Goal: Information Seeking & Learning: Learn about a topic

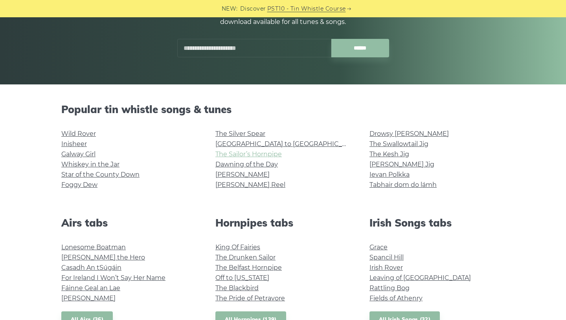
scroll to position [137, 0]
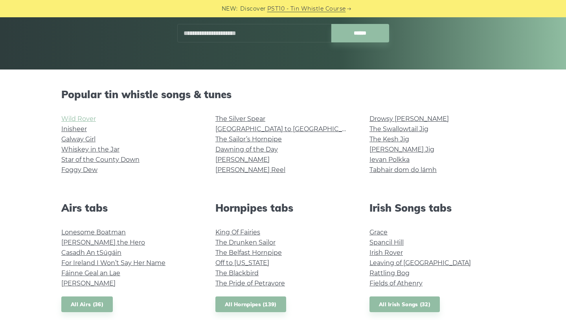
click at [79, 116] on link "Wild Rover" at bounding box center [78, 118] width 35 height 7
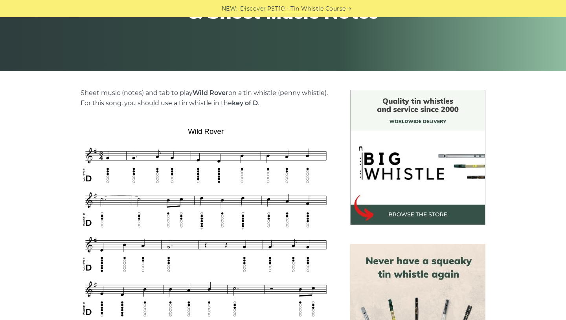
scroll to position [143, 0]
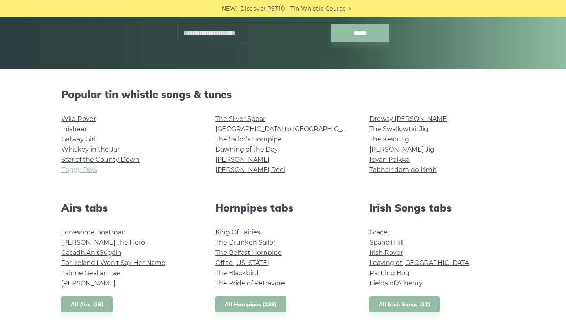
click at [88, 171] on link "Foggy Dew" at bounding box center [79, 169] width 36 height 7
click at [390, 146] on link "[PERSON_NAME] Jig" at bounding box center [401, 149] width 65 height 7
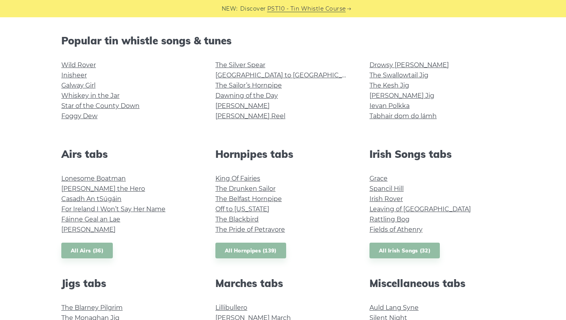
scroll to position [164, 0]
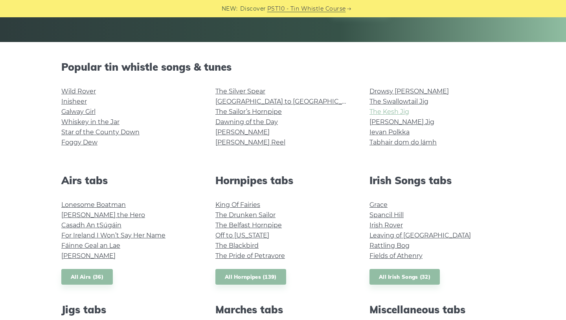
click at [389, 112] on link "The Kesh Jig" at bounding box center [389, 111] width 40 height 7
click at [397, 92] on link "Drowsy [PERSON_NAME]" at bounding box center [408, 91] width 79 height 7
click at [79, 100] on link "Inisheer" at bounding box center [74, 101] width 26 height 7
click at [75, 120] on link "Whiskey in the Jar" at bounding box center [90, 121] width 58 height 7
click at [83, 129] on link "Star of the County Down" at bounding box center [100, 131] width 78 height 7
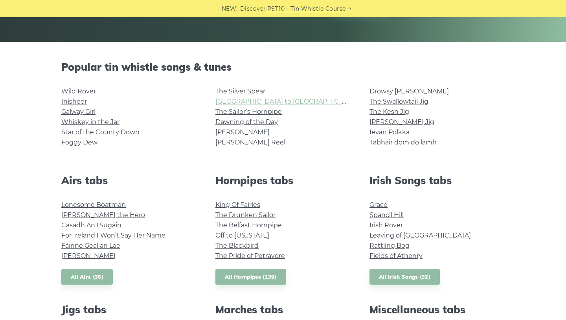
click at [238, 102] on link "[GEOGRAPHIC_DATA] to [GEOGRAPHIC_DATA]" at bounding box center [287, 101] width 145 height 7
click at [385, 101] on link "The Swallowtail Jig" at bounding box center [398, 101] width 59 height 7
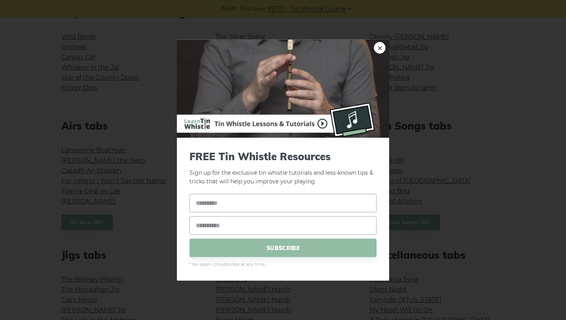
click at [141, 96] on div "× FREE Tin Whistle Resources Sign up for the exclusive tin whistle tutorials an…" at bounding box center [283, 160] width 566 height 320
click at [152, 97] on div "× FREE Tin Whistle Resources Sign up for the exclusive tin whistle tutorials an…" at bounding box center [283, 160] width 566 height 320
click at [377, 50] on link "×" at bounding box center [380, 48] width 12 height 12
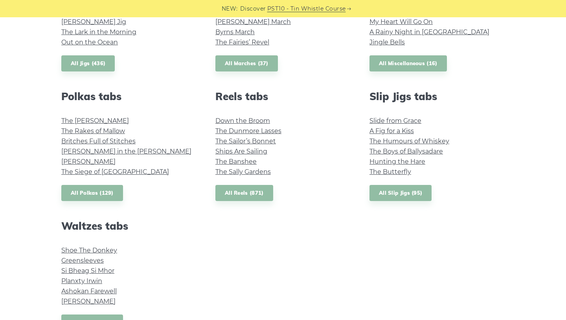
scroll to position [507, 0]
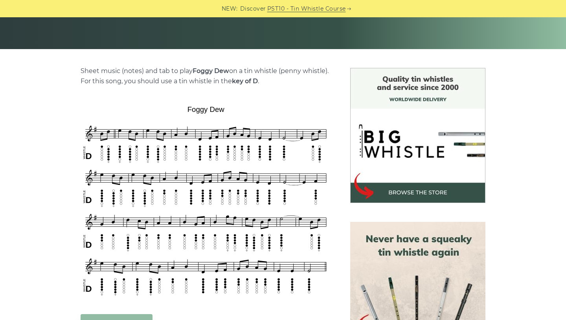
scroll to position [167, 0]
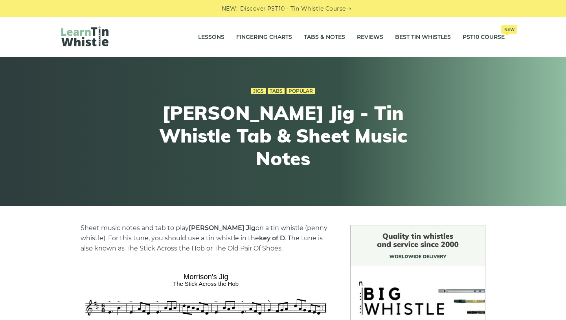
scroll to position [142, 0]
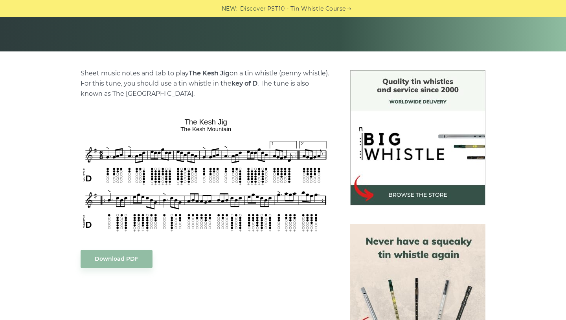
scroll to position [156, 0]
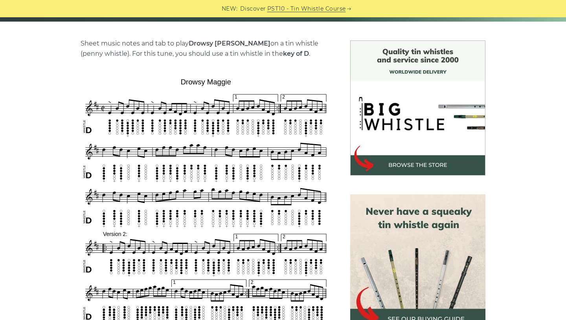
scroll to position [185, 0]
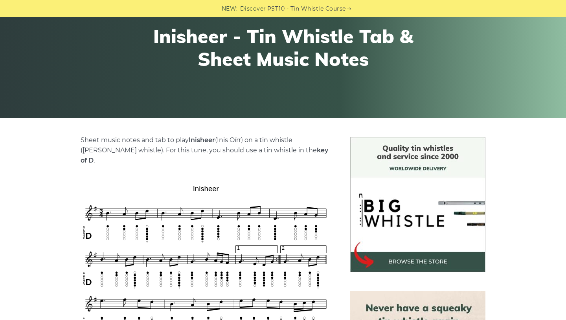
scroll to position [184, 0]
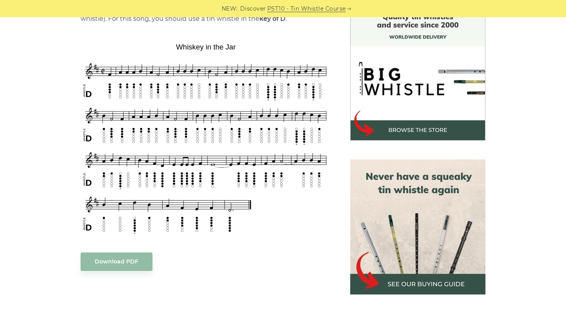
scroll to position [220, 0]
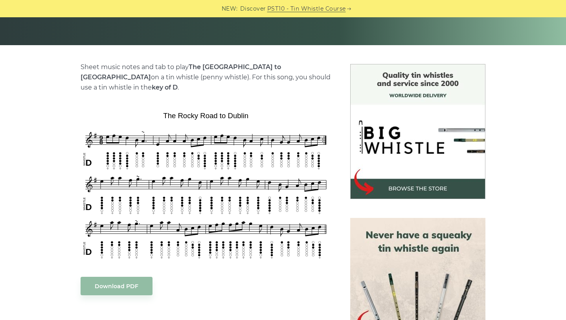
scroll to position [162, 0]
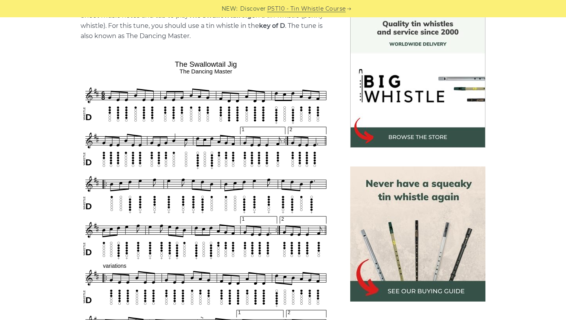
scroll to position [212, 0]
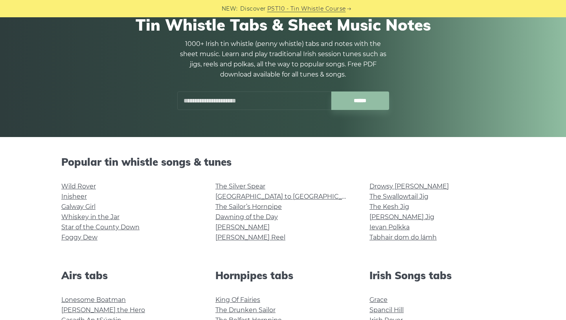
scroll to position [206, 0]
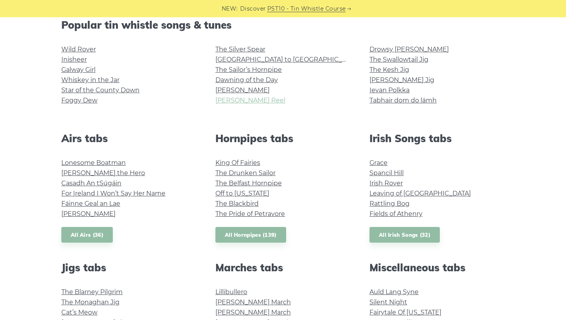
click at [217, 102] on link "[PERSON_NAME] Reel" at bounding box center [250, 100] width 70 height 7
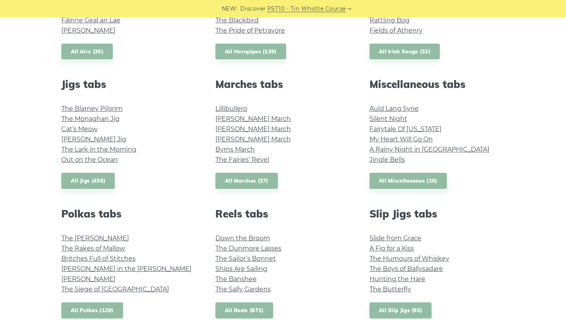
scroll to position [391, 0]
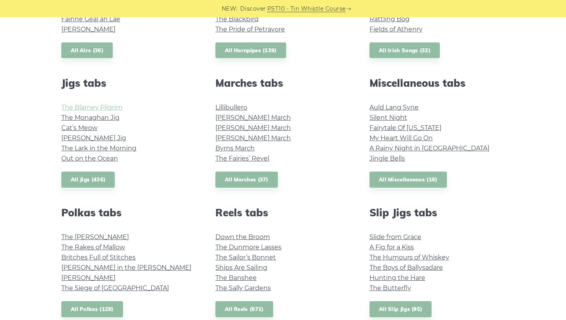
click at [122, 106] on link "The Blarney Pilgrim" at bounding box center [91, 107] width 61 height 7
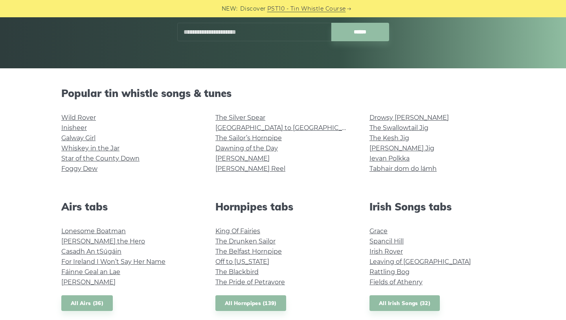
scroll to position [147, 0]
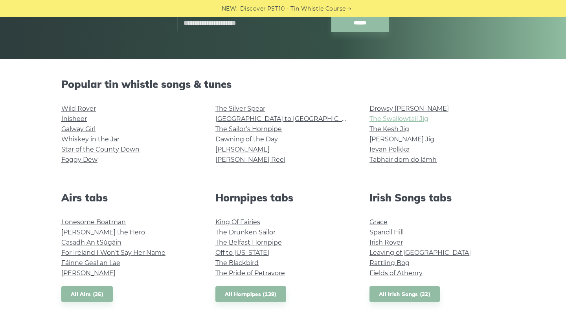
click at [392, 118] on link "The Swallowtail Jig" at bounding box center [398, 118] width 59 height 7
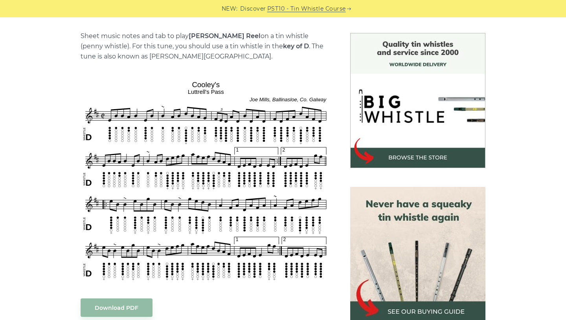
scroll to position [200, 0]
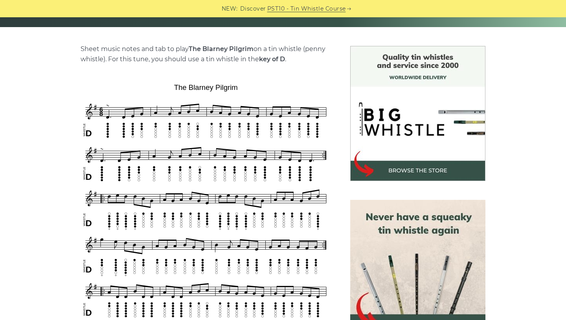
scroll to position [194, 0]
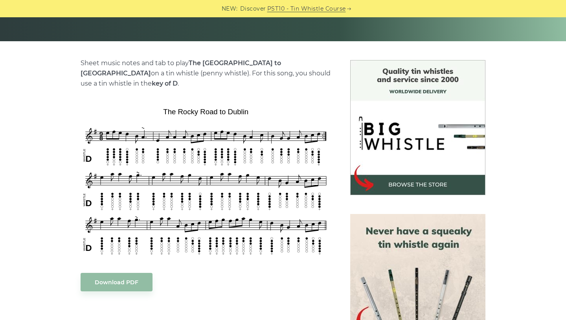
scroll to position [169, 0]
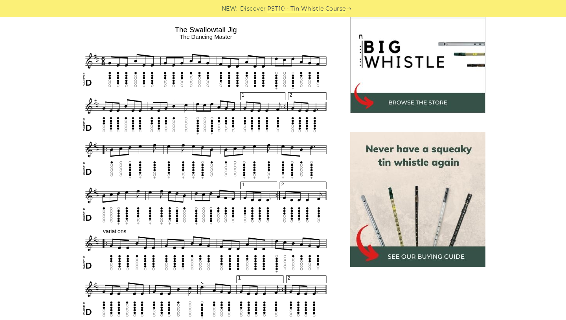
scroll to position [247, 0]
